Goal: Obtain resource: Download file/media

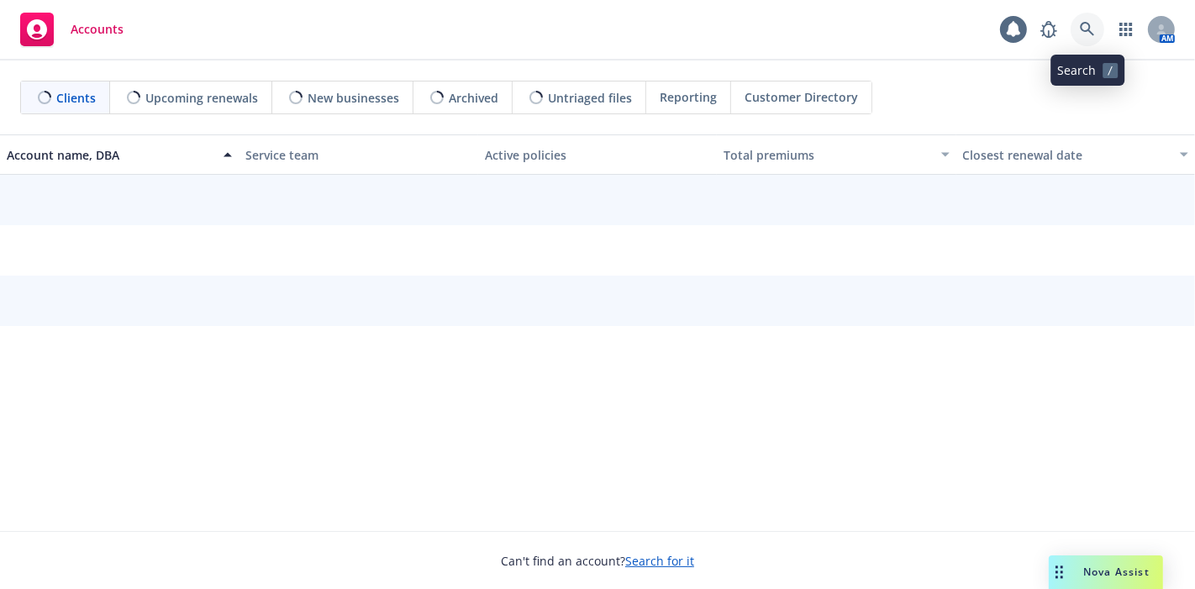
click at [1097, 27] on link at bounding box center [1088, 30] width 34 height 34
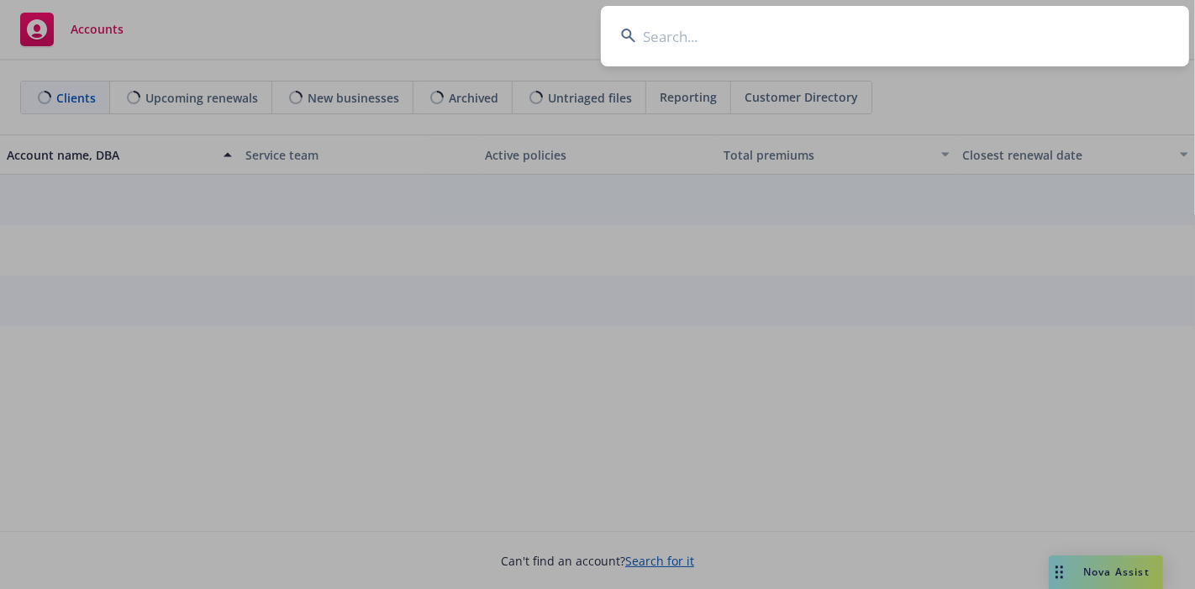
click at [969, 35] on input at bounding box center [895, 36] width 588 height 61
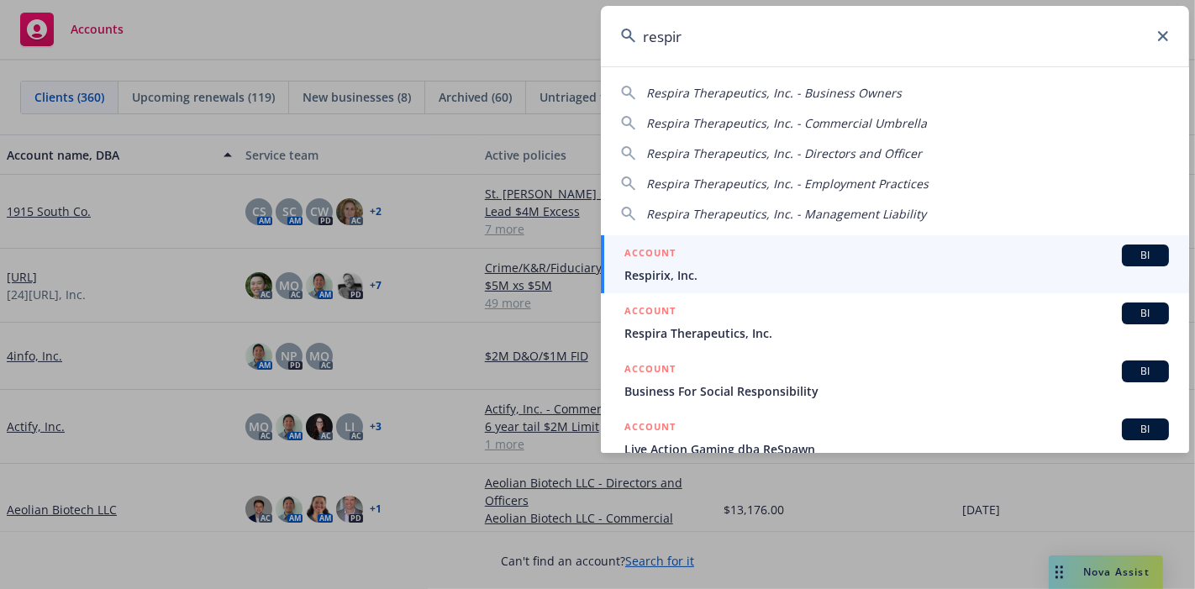
type input "respira"
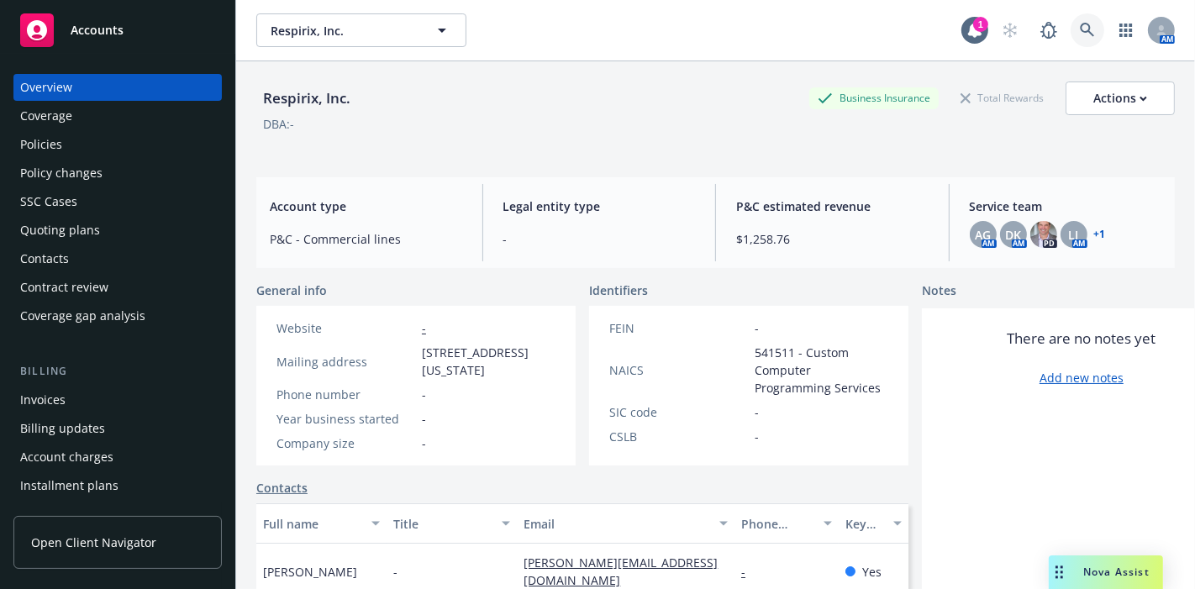
click at [1080, 23] on icon at bounding box center [1087, 30] width 15 height 15
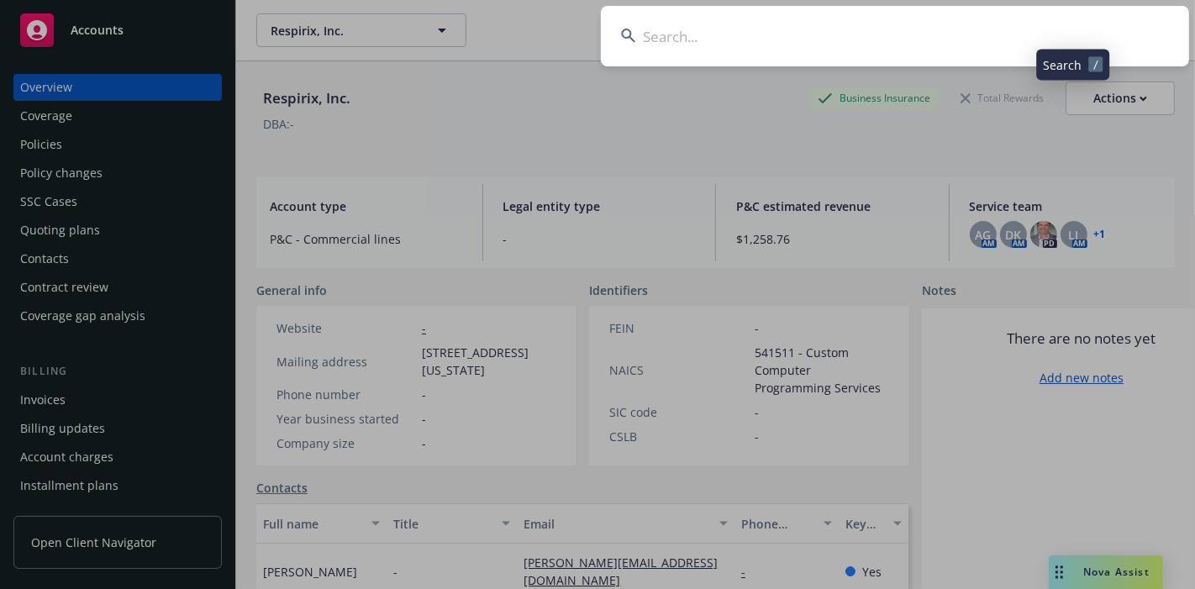
click at [962, 31] on input at bounding box center [895, 36] width 588 height 61
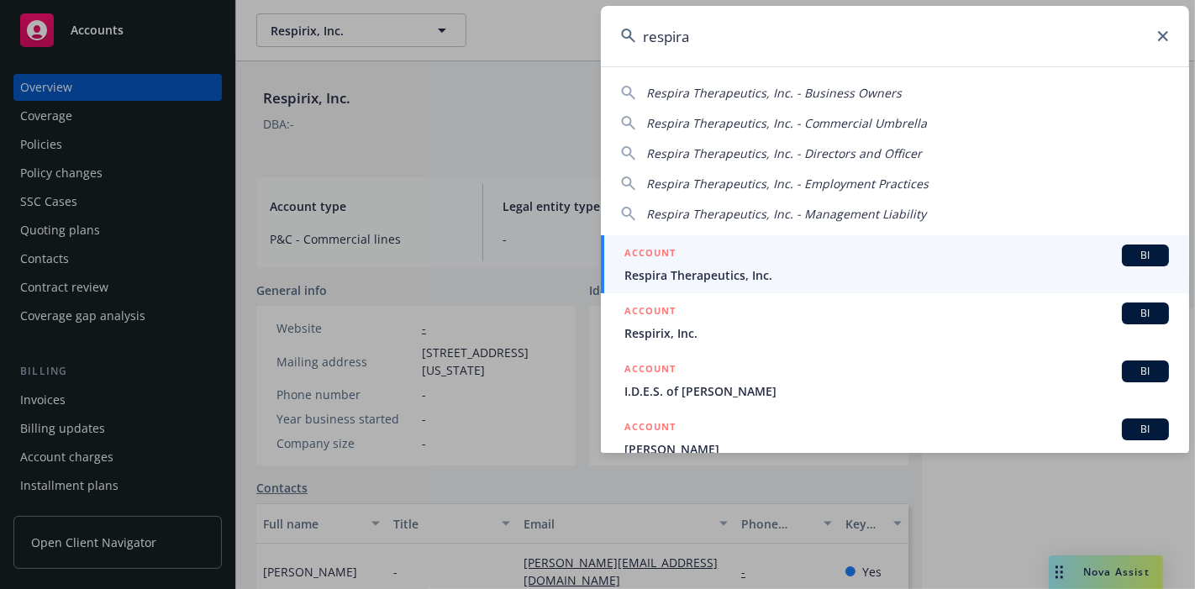
type input "respira"
click at [840, 276] on span "Respira Therapeutics, Inc." at bounding box center [896, 275] width 545 height 18
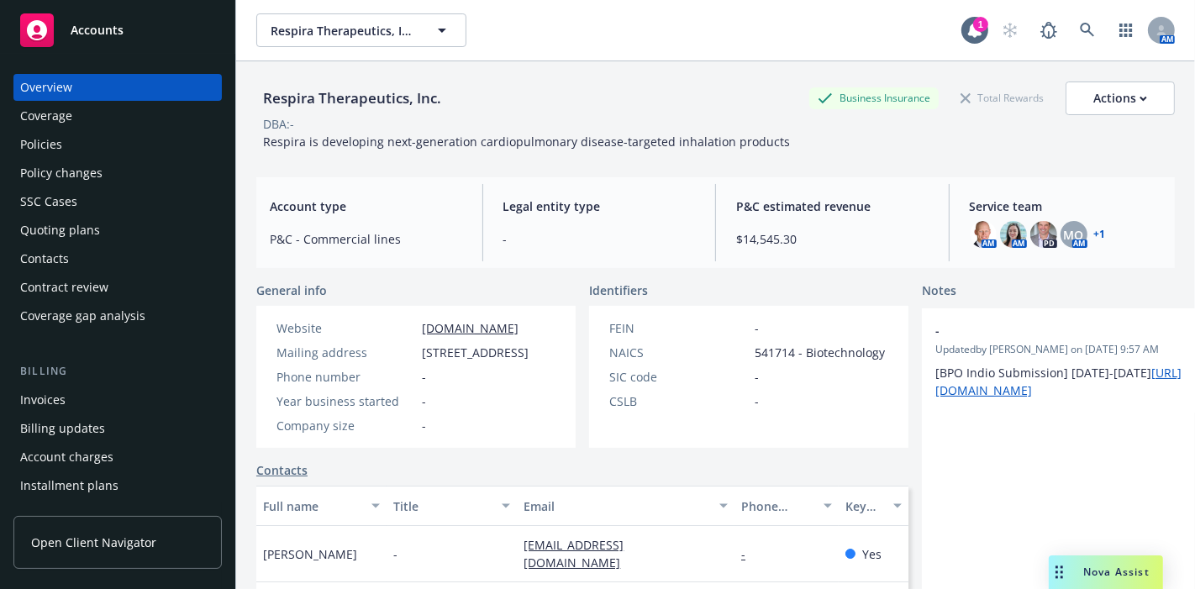
click at [59, 136] on div "Policies" at bounding box center [41, 144] width 42 height 27
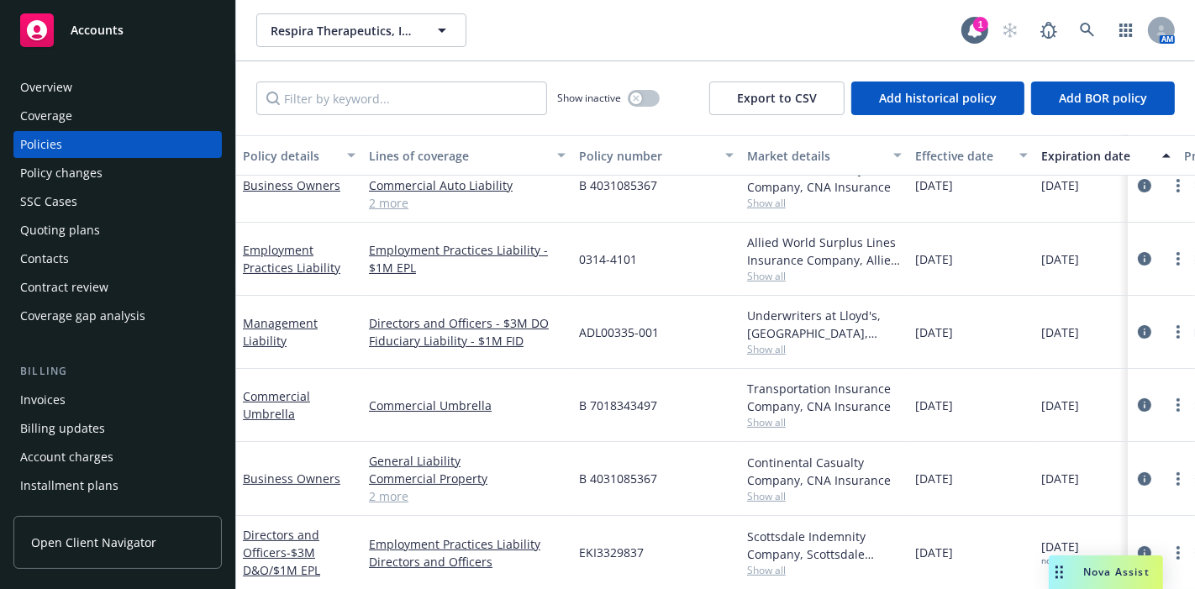
scroll to position [86, 0]
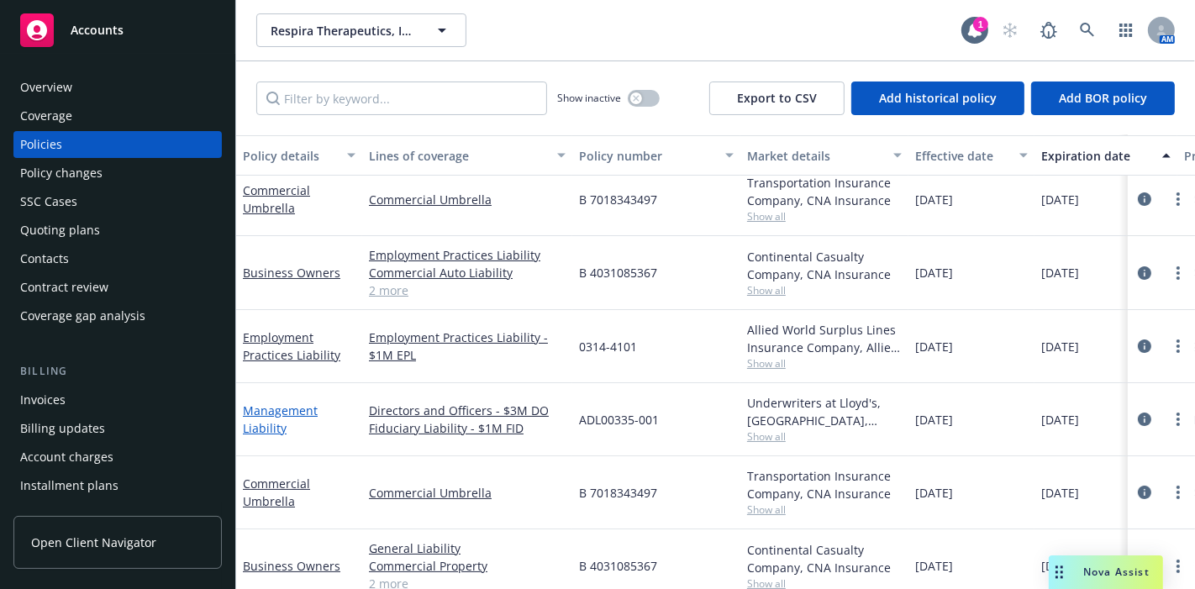
click at [265, 408] on link "Management Liability" at bounding box center [280, 419] width 75 height 34
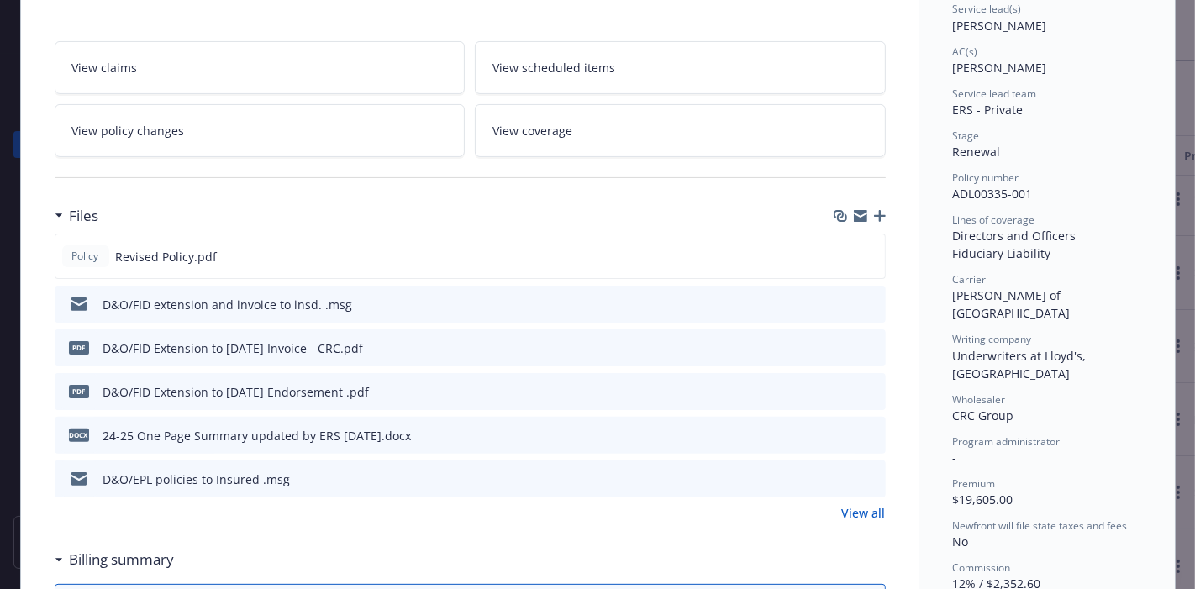
scroll to position [280, 0]
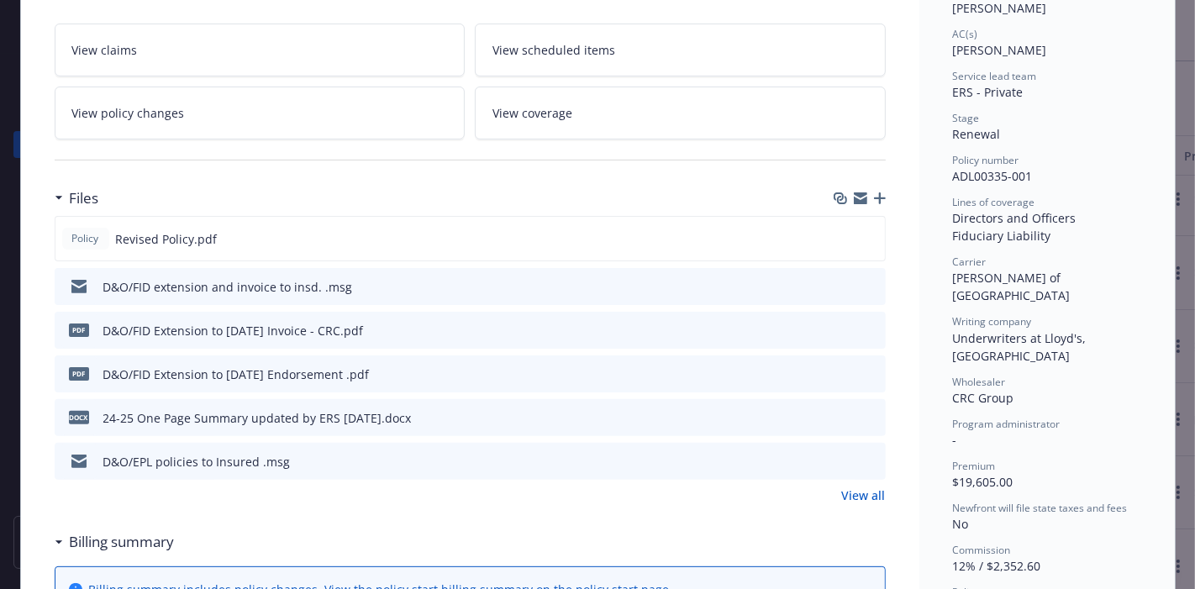
click at [837, 457] on icon "download file" at bounding box center [841, 459] width 11 height 10
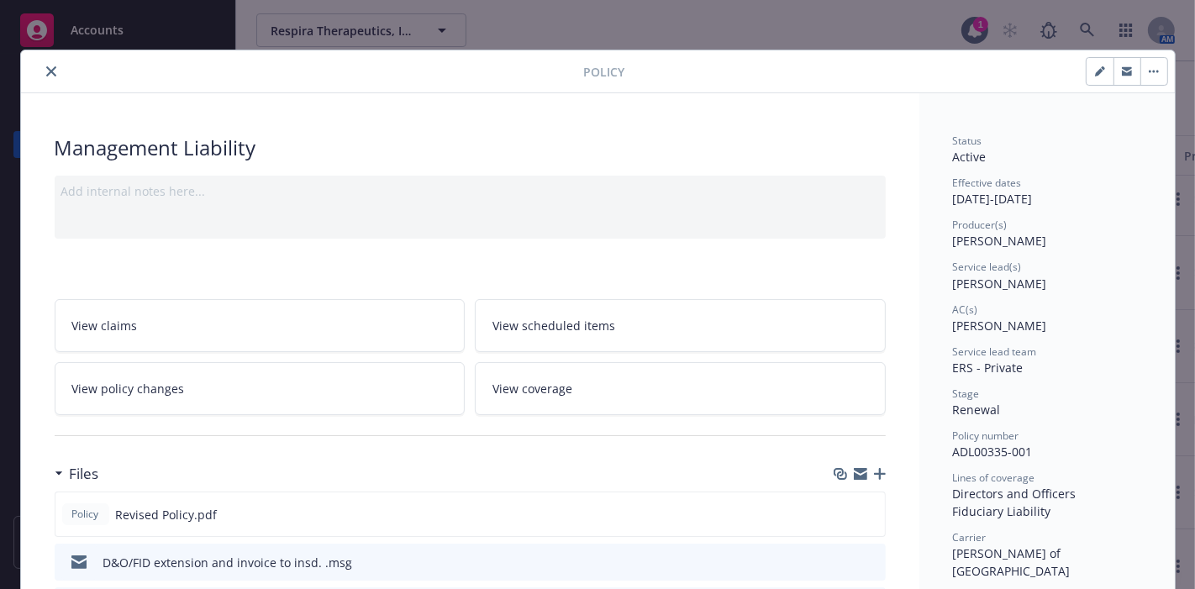
scroll to position [0, 0]
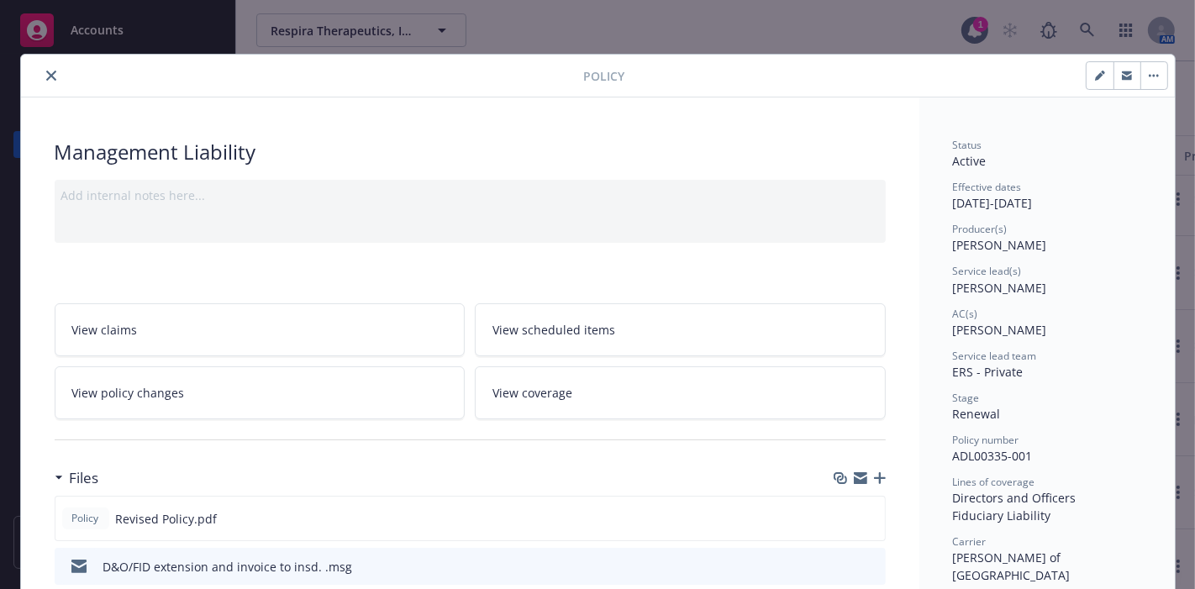
click at [52, 71] on button "close" at bounding box center [51, 76] width 20 height 20
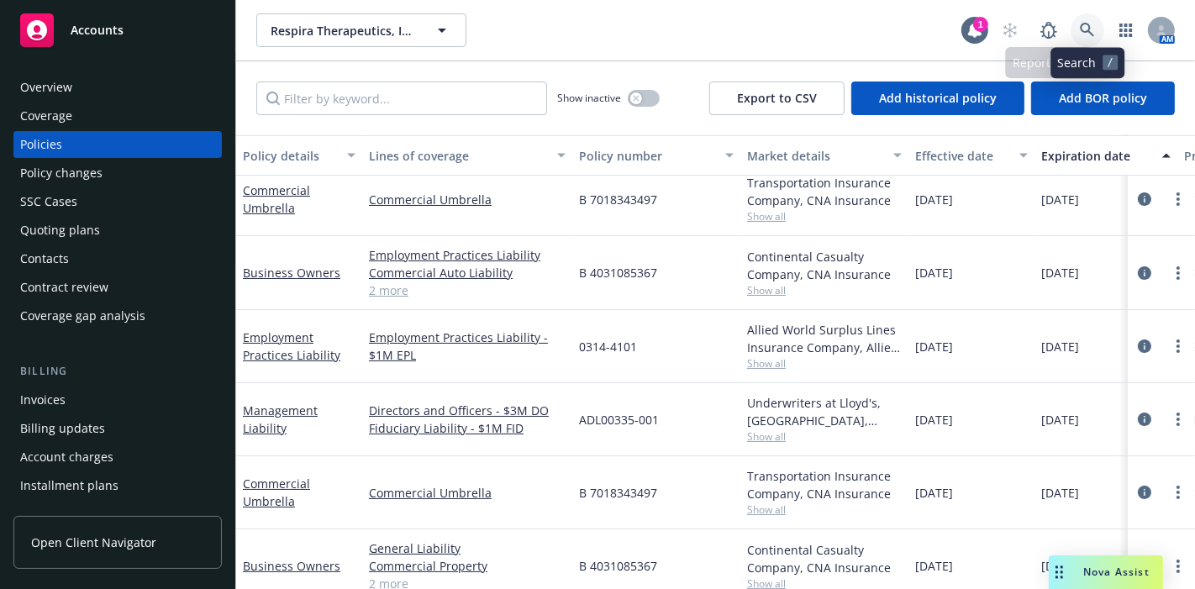
click at [1085, 15] on link at bounding box center [1088, 30] width 34 height 34
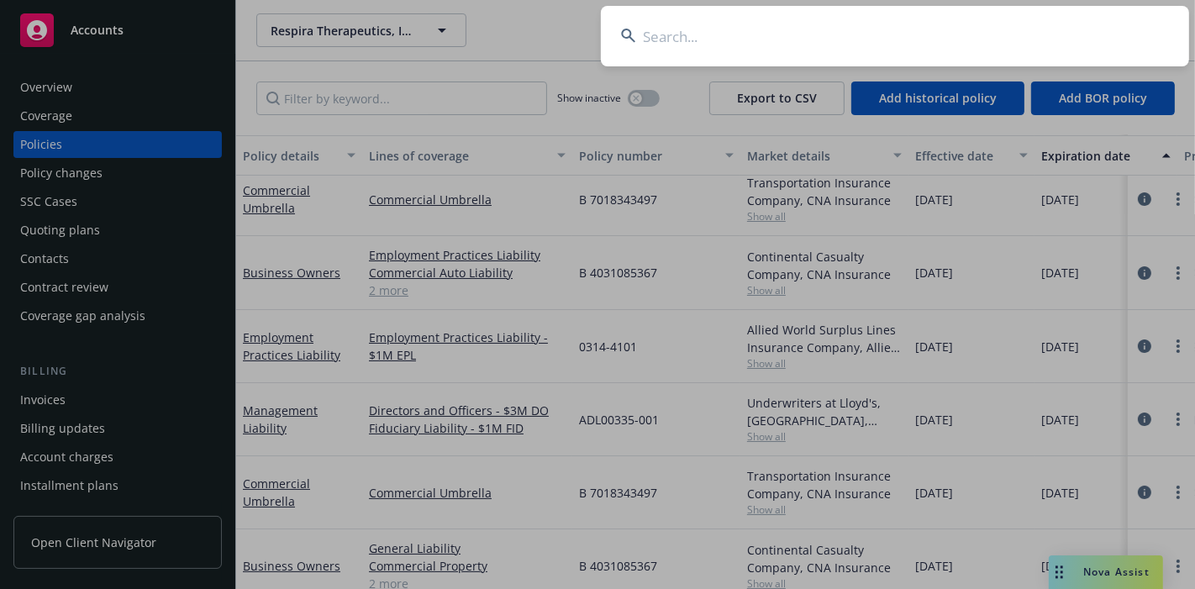
click at [1027, 28] on input at bounding box center [895, 36] width 588 height 61
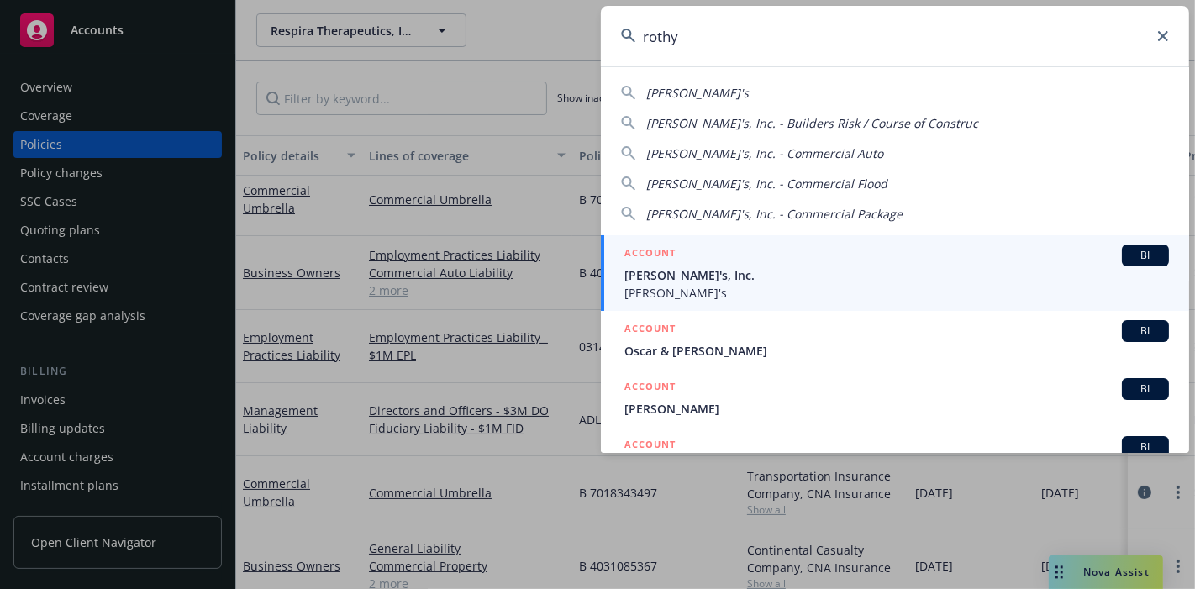
type input "rothy"
click at [989, 287] on span "Rothy's" at bounding box center [896, 293] width 545 height 18
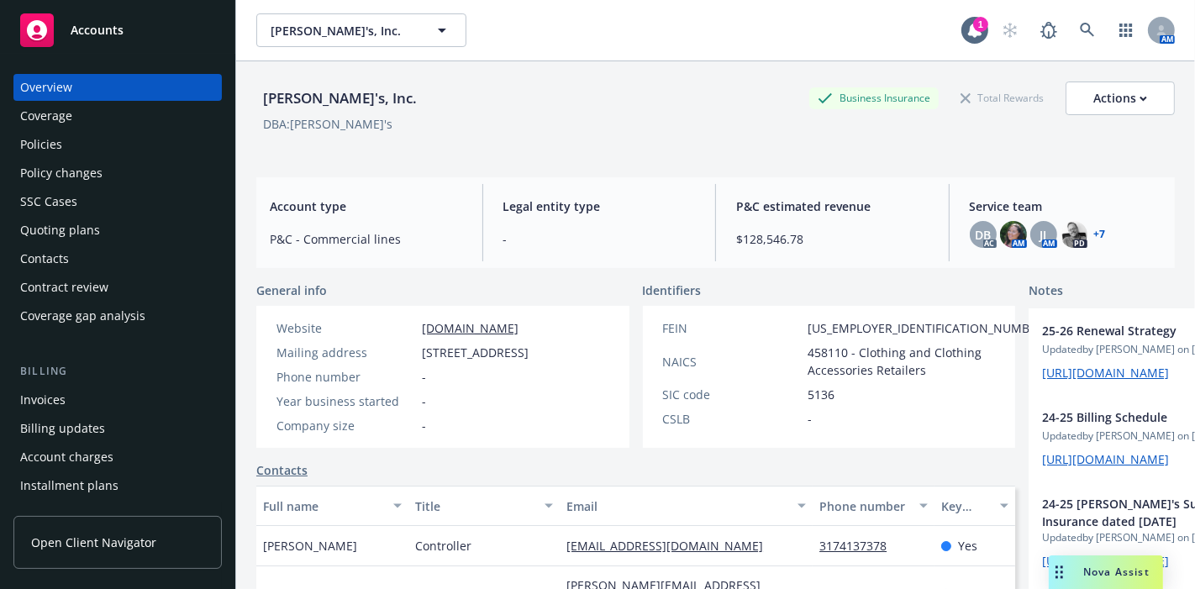
click at [71, 233] on div "Quoting plans" at bounding box center [60, 230] width 80 height 27
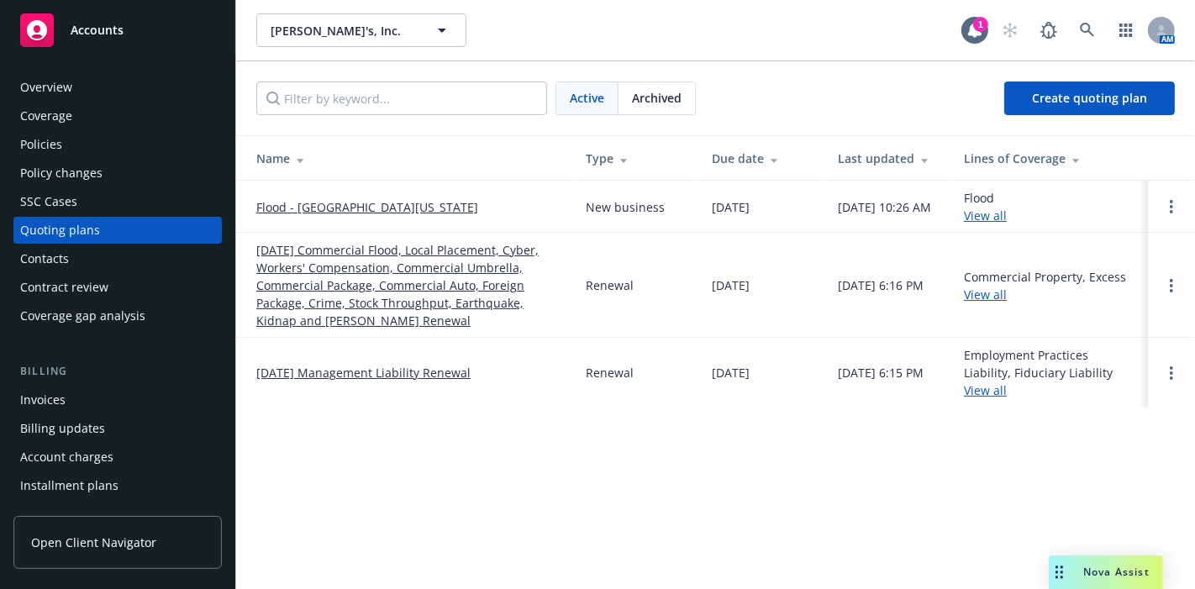
click at [50, 147] on div "Policies" at bounding box center [41, 144] width 42 height 27
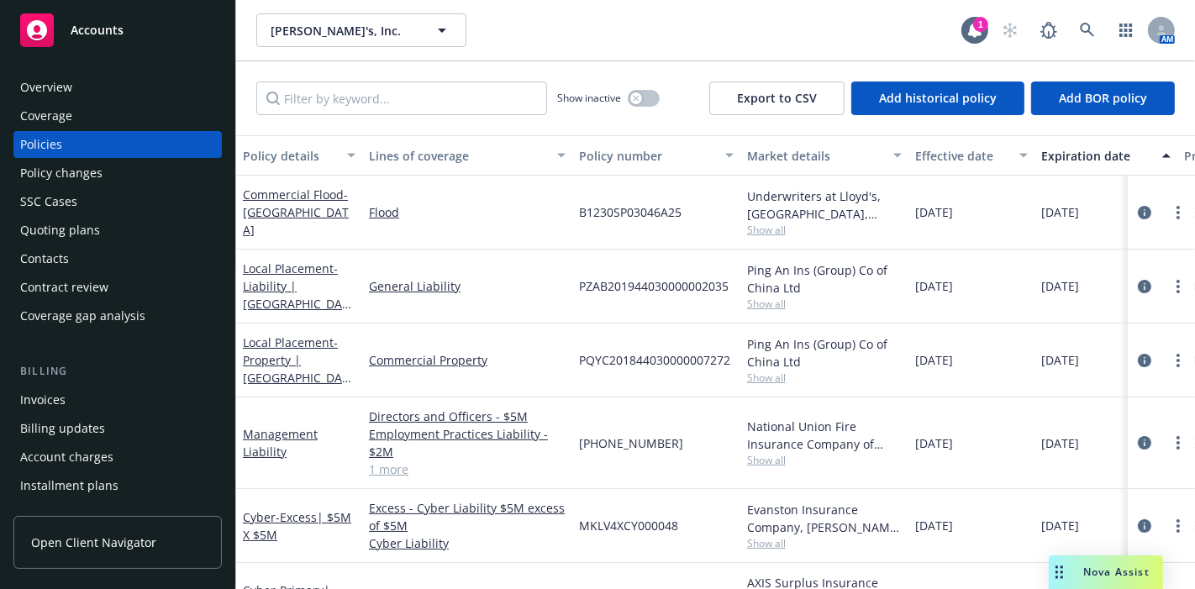
click at [270, 440] on div "Management Liability" at bounding box center [299, 442] width 113 height 35
click at [271, 431] on link "Management Liability" at bounding box center [280, 443] width 75 height 34
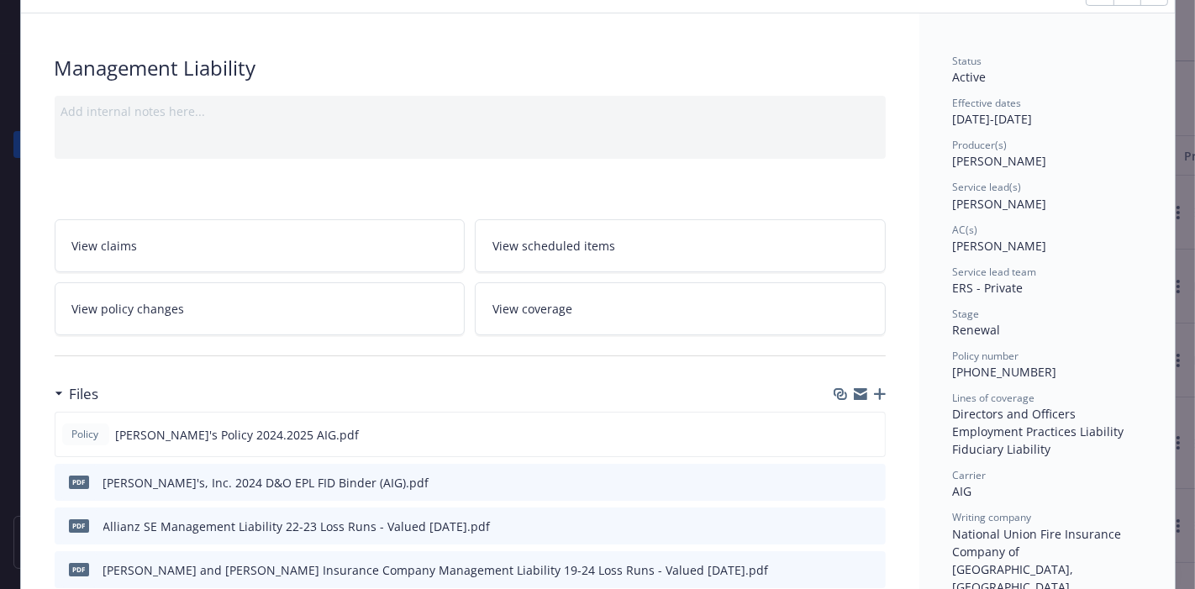
scroll to position [187, 0]
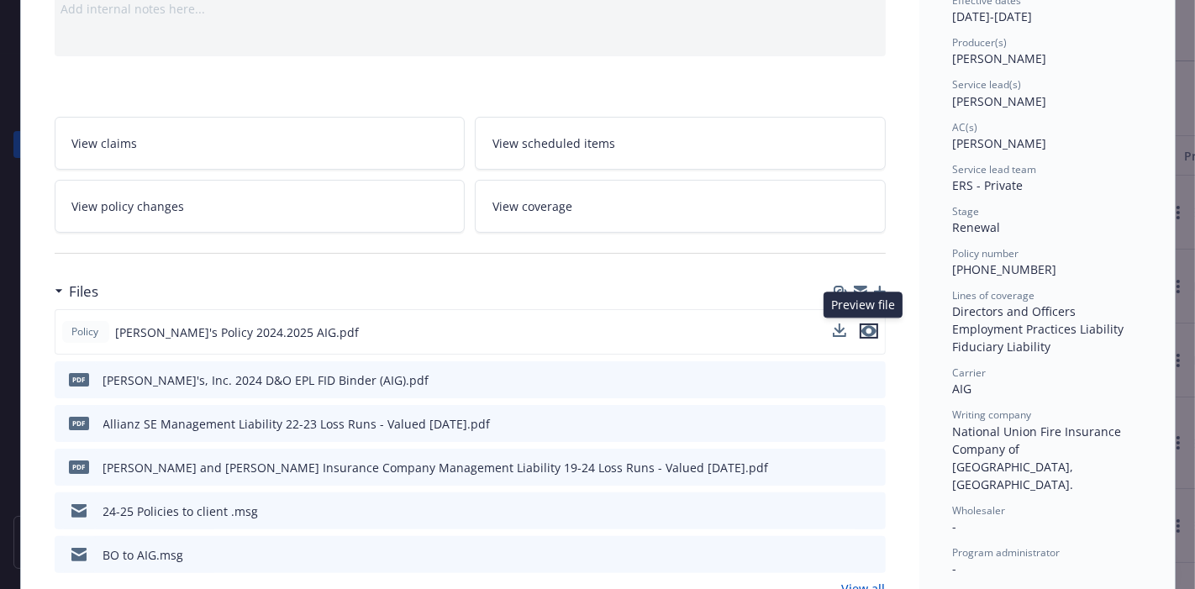
click at [861, 325] on icon "preview file" at bounding box center [868, 331] width 15 height 12
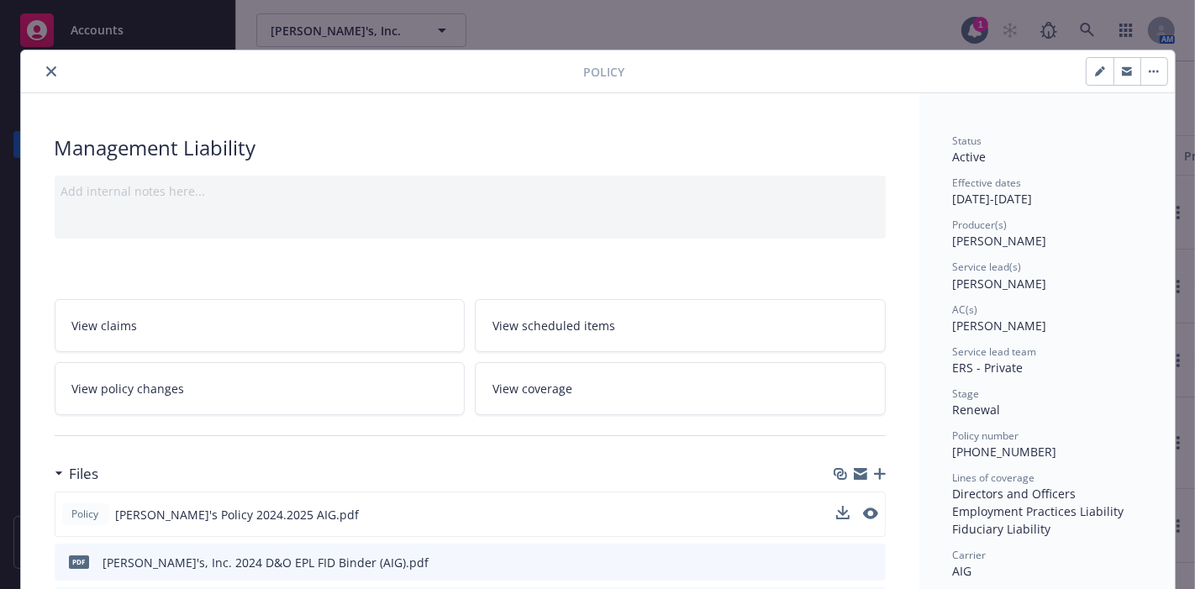
scroll to position [0, 0]
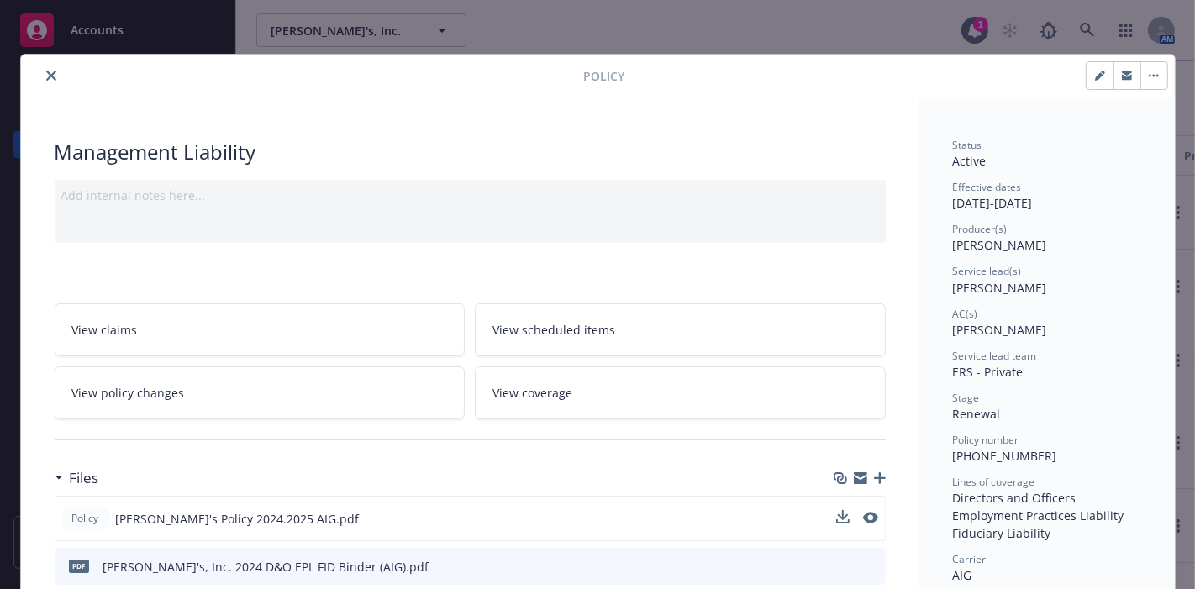
click at [46, 77] on icon "close" at bounding box center [51, 76] width 10 height 10
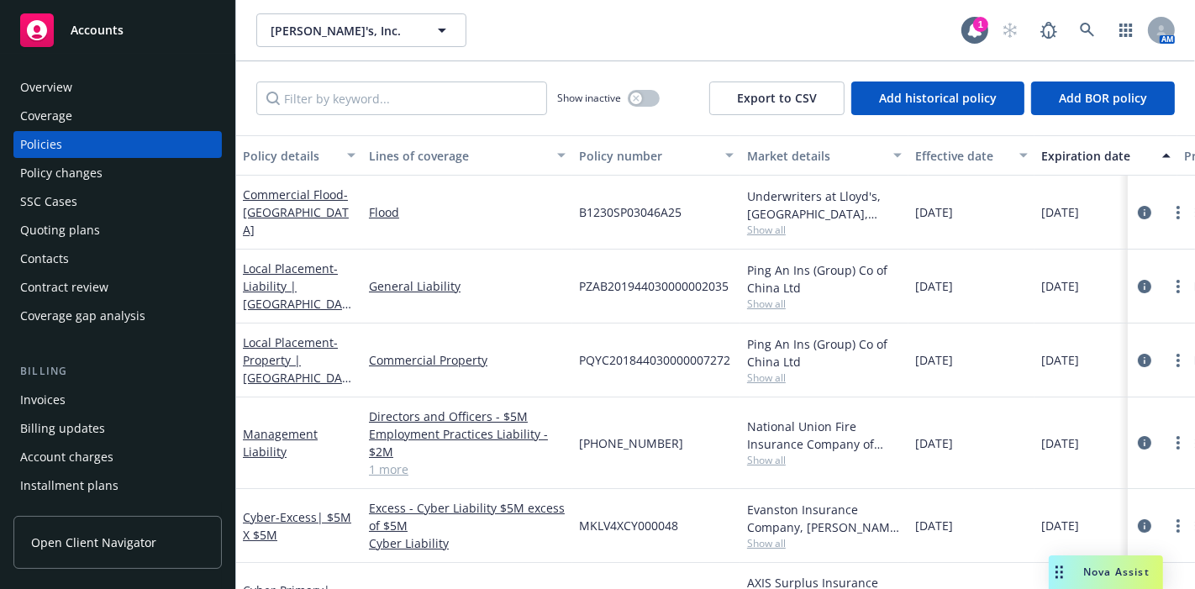
click at [61, 226] on div "Quoting plans" at bounding box center [60, 230] width 80 height 27
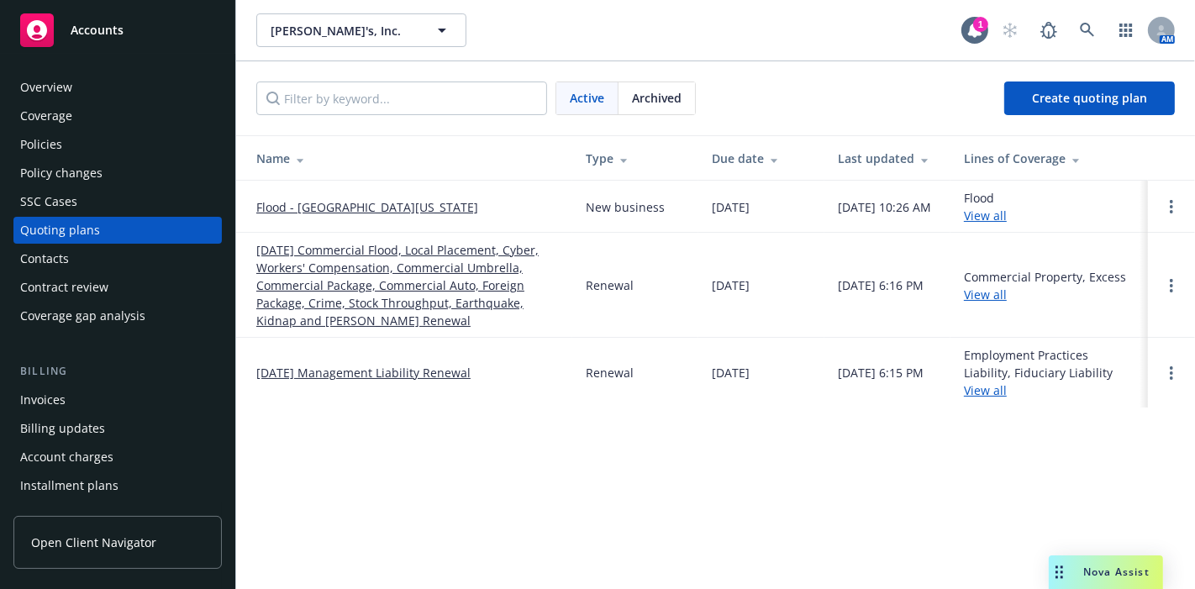
click at [291, 367] on link "[DATE] Management Liability Renewal" at bounding box center [363, 373] width 214 height 18
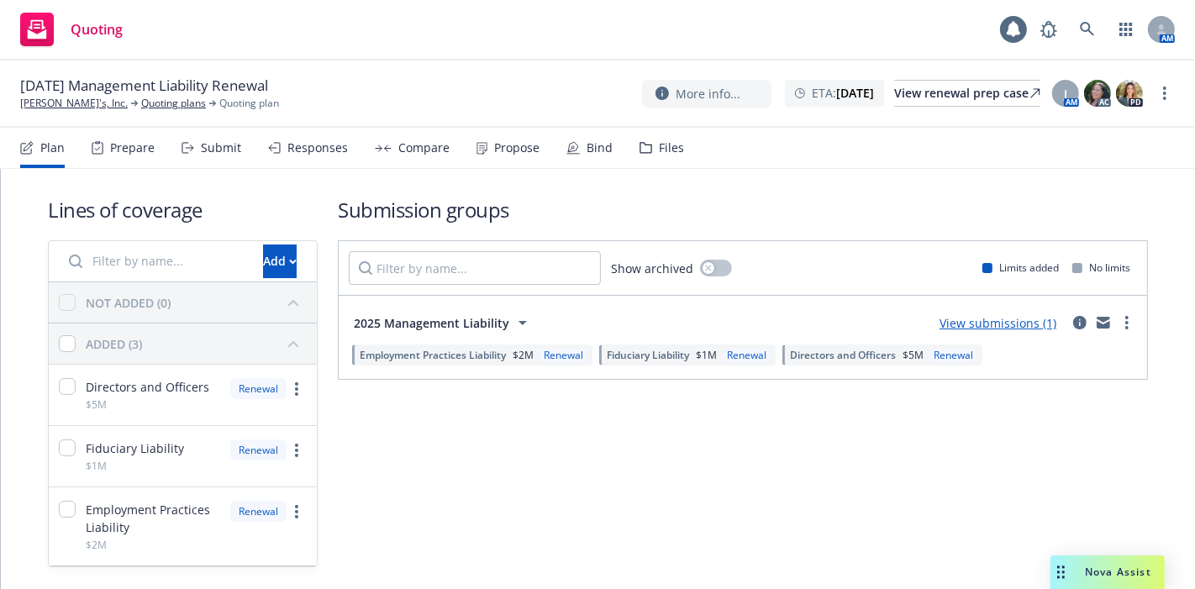
click at [659, 144] on div "Files" at bounding box center [671, 147] width 25 height 13
click at [659, 142] on div "Files" at bounding box center [671, 147] width 25 height 13
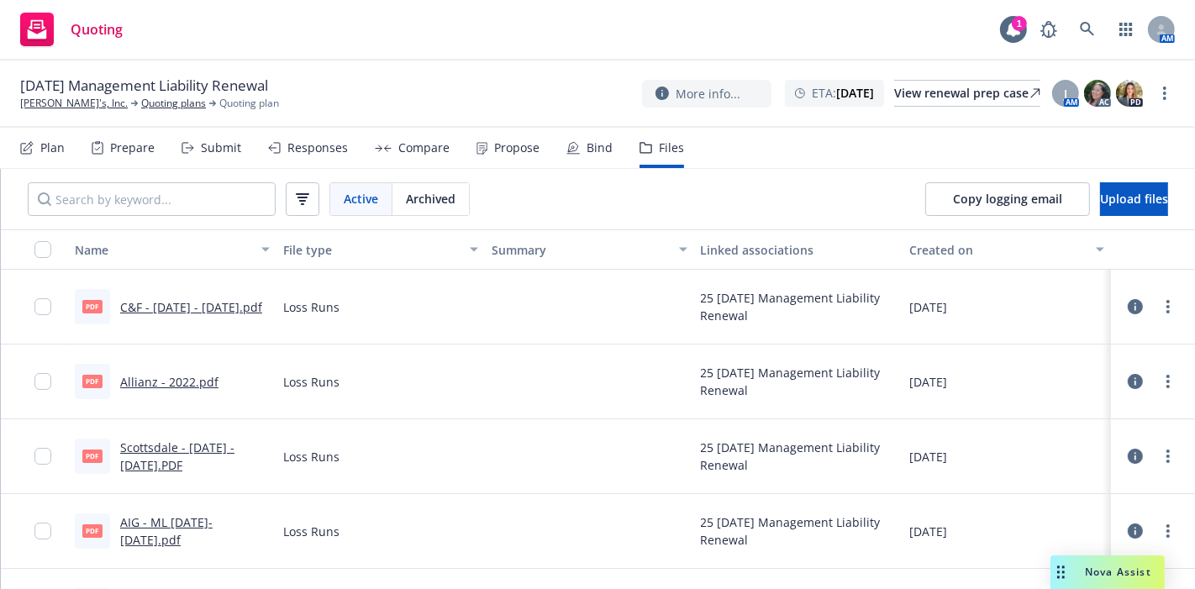
click at [439, 206] on span "Archived" at bounding box center [431, 199] width 50 height 18
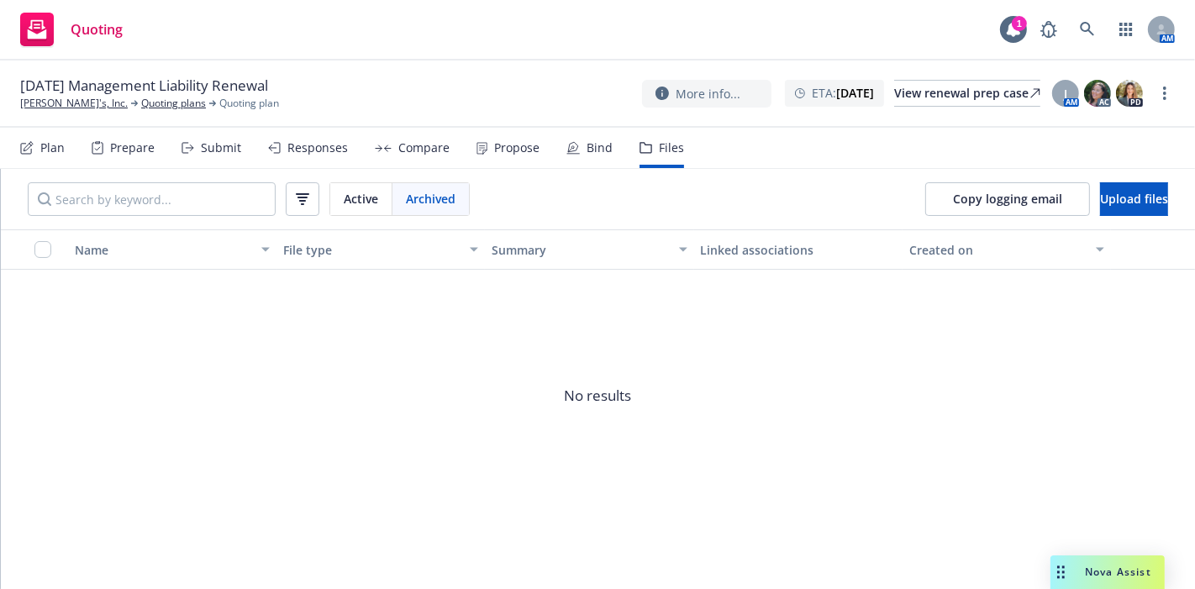
click at [670, 155] on div "Files" at bounding box center [671, 147] width 25 height 13
